Goal: Task Accomplishment & Management: Use online tool/utility

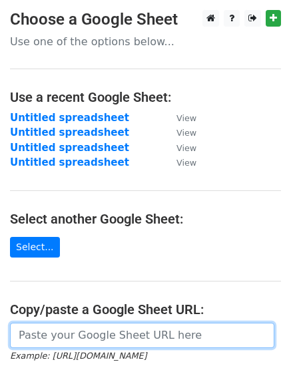
click at [109, 338] on input "url" at bounding box center [142, 335] width 264 height 25
paste input "https://docs.google.com/spreadsheets/d/1_Ui2hgHR2fUrTjY3BwDtga7QWYKL0WBUrJW8veL…"
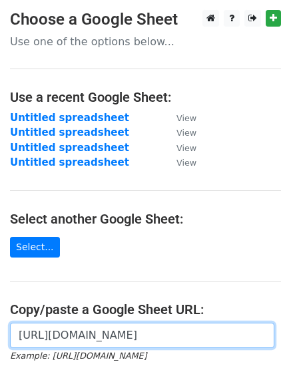
scroll to position [0, 290]
type input "https://docs.google.com/spreadsheets/d/1_Ui2hgHR2fUrTjY3BwDtga7QWYKL0WBUrJW8veL…"
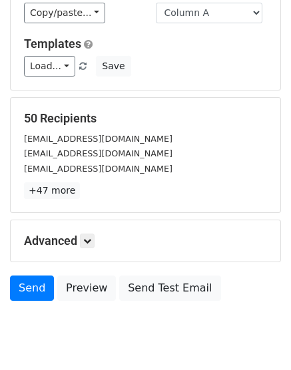
scroll to position [200, 0]
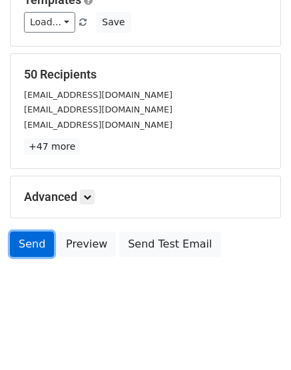
click at [29, 237] on link "Send" at bounding box center [32, 244] width 44 height 25
